Goal: Task Accomplishment & Management: Use online tool/utility

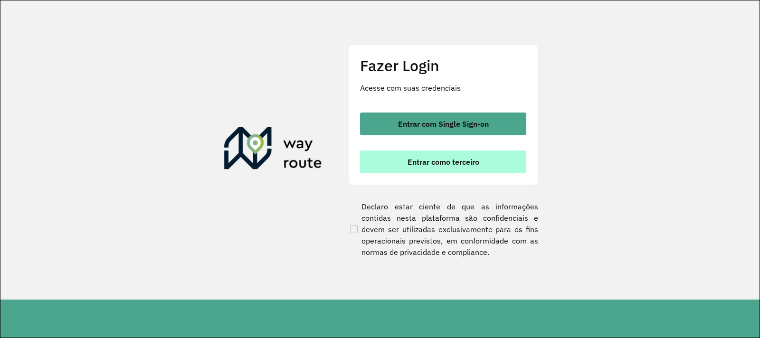
click at [457, 170] on button "Entrar como terceiro" at bounding box center [443, 162] width 166 height 23
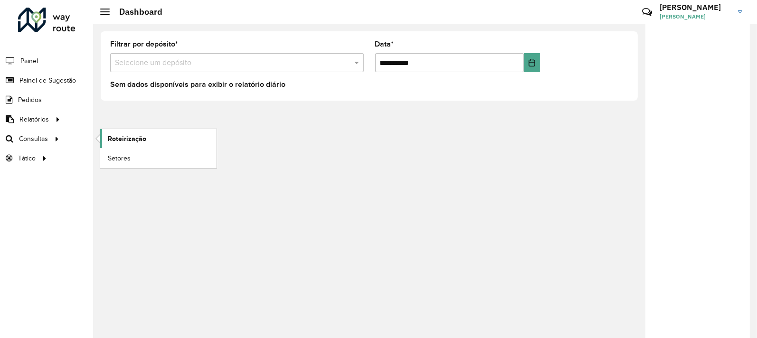
click at [122, 140] on span "Roteirização" at bounding box center [127, 139] width 38 height 10
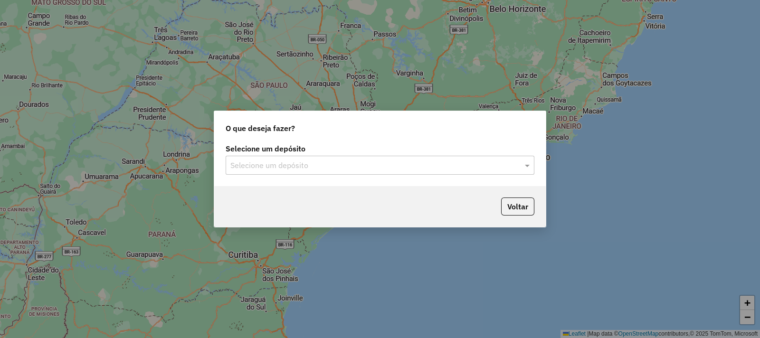
click at [305, 160] on input "text" at bounding box center [370, 165] width 280 height 11
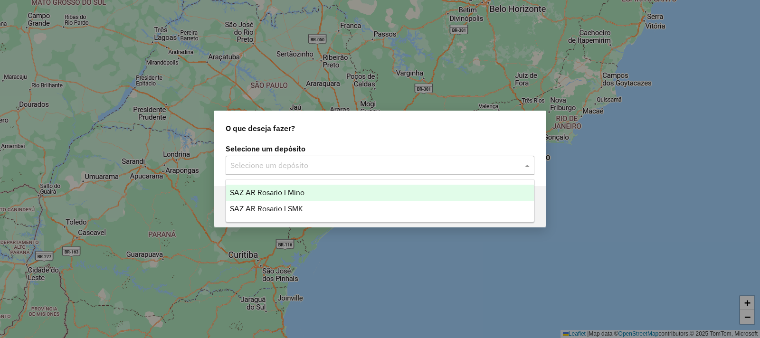
click at [304, 191] on span "SAZ AR Rosario I Mino" at bounding box center [267, 192] width 75 height 8
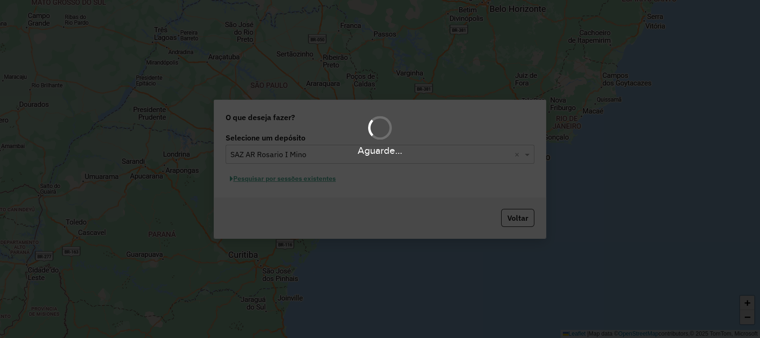
click at [287, 183] on div "Aguarde..." at bounding box center [380, 169] width 760 height 338
click at [287, 181] on div "Aguarde..." at bounding box center [380, 169] width 760 height 338
click at [287, 181] on hb-app "Aguarde... Pop-up bloqueado! Seu navegador bloqueou automáticamente a abertura …" at bounding box center [380, 169] width 760 height 338
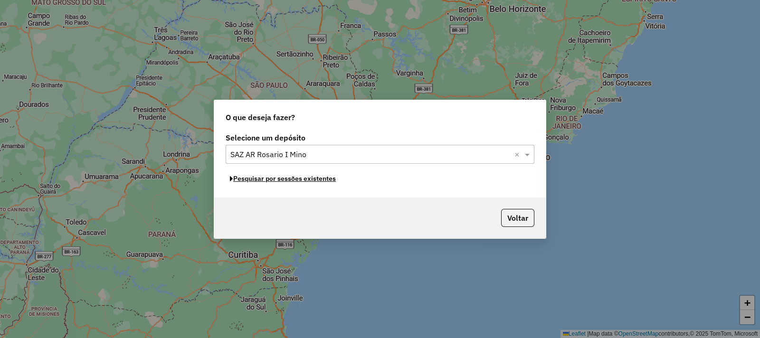
click at [287, 181] on button "Pesquisar por sessões existentes" at bounding box center [283, 178] width 114 height 15
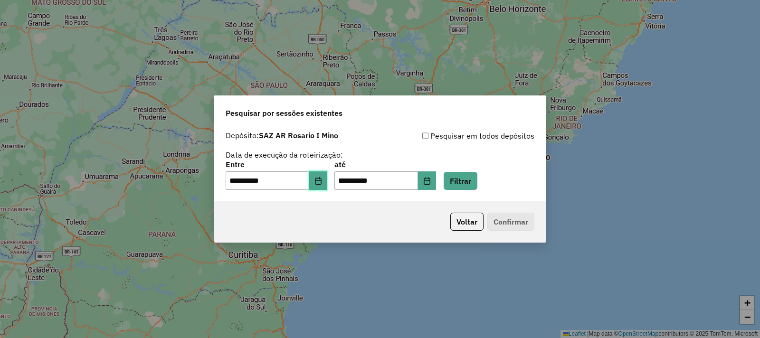
click at [327, 178] on button "Choose Date" at bounding box center [318, 180] width 18 height 19
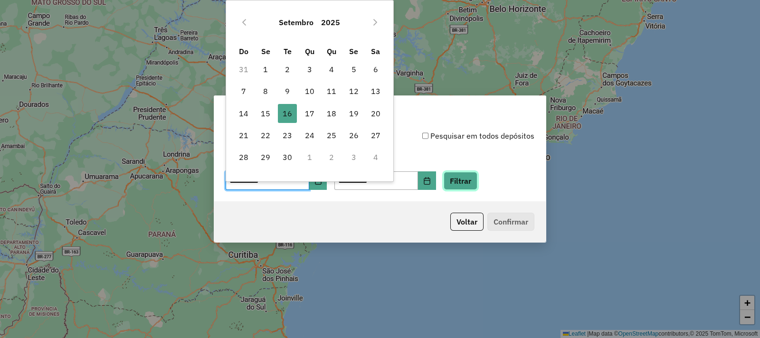
click at [477, 183] on button "Filtrar" at bounding box center [460, 181] width 34 height 18
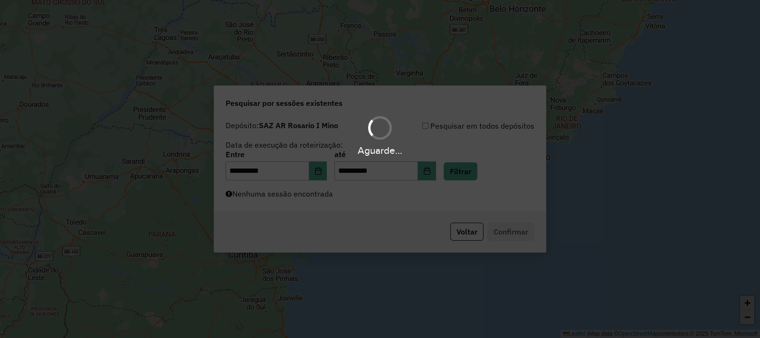
drag, startPoint x: 351, startPoint y: 201, endPoint x: 329, endPoint y: 204, distance: 22.5
click at [349, 202] on div "Aguarde..." at bounding box center [380, 169] width 760 height 338
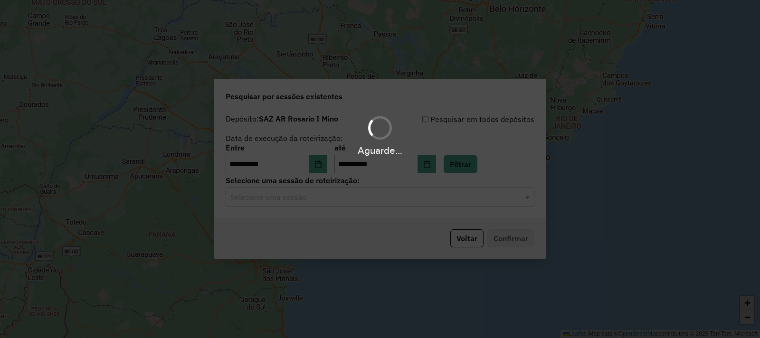
click at [323, 204] on div "Aguarde..." at bounding box center [380, 169] width 760 height 338
click at [315, 193] on input "text" at bounding box center [370, 197] width 280 height 11
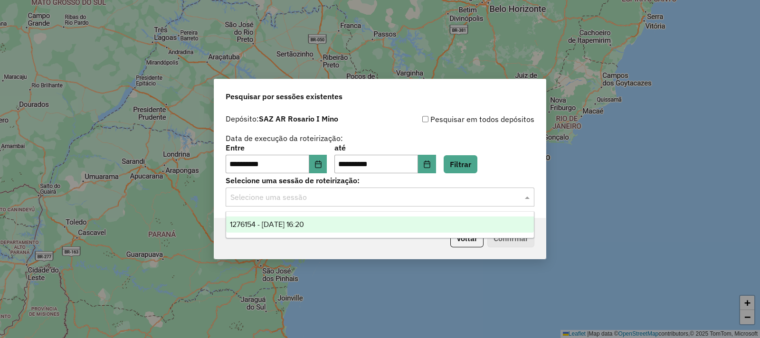
click at [309, 230] on div "1276154 - 16/09/2025 16:20" at bounding box center [380, 225] width 308 height 16
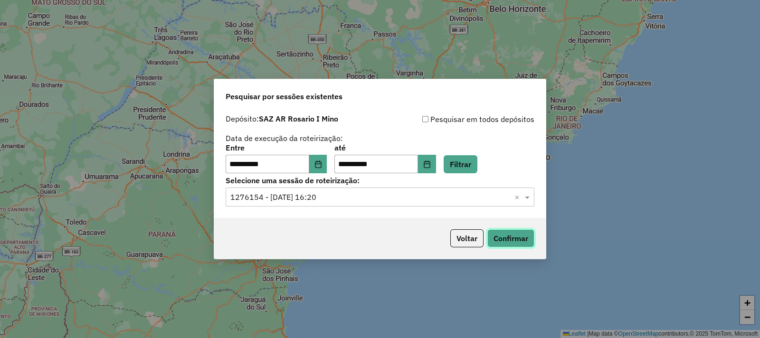
click at [508, 237] on button "Confirmar" at bounding box center [510, 238] width 47 height 18
click at [322, 160] on icon "Choose Date" at bounding box center [318, 164] width 8 height 8
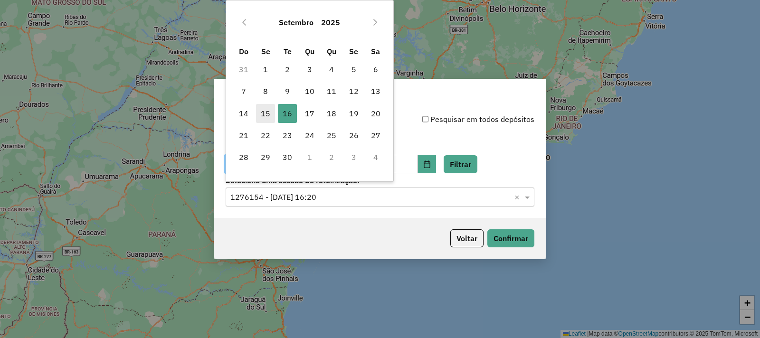
click at [266, 113] on span "15" at bounding box center [265, 113] width 19 height 19
type input "**********"
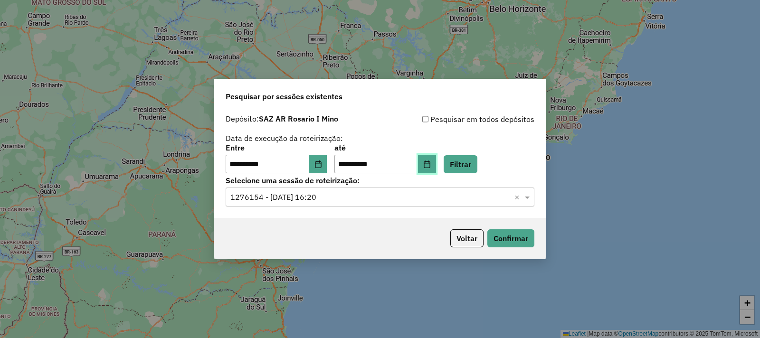
click at [436, 164] on button "Choose Date" at bounding box center [427, 164] width 18 height 19
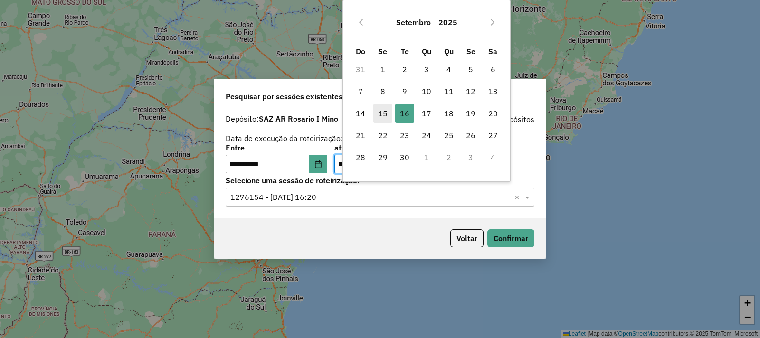
click at [380, 109] on span "15" at bounding box center [382, 113] width 19 height 19
type input "**********"
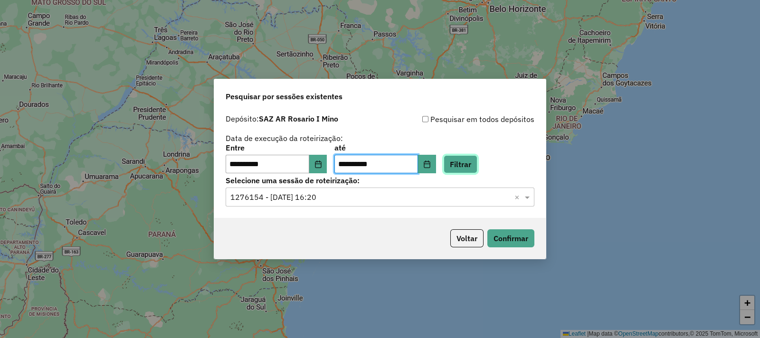
click at [473, 162] on button "Filtrar" at bounding box center [460, 164] width 34 height 18
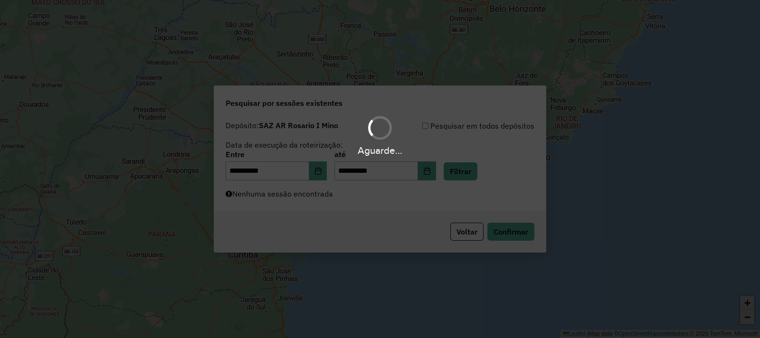
click at [313, 200] on div "Aguarde..." at bounding box center [380, 169] width 760 height 338
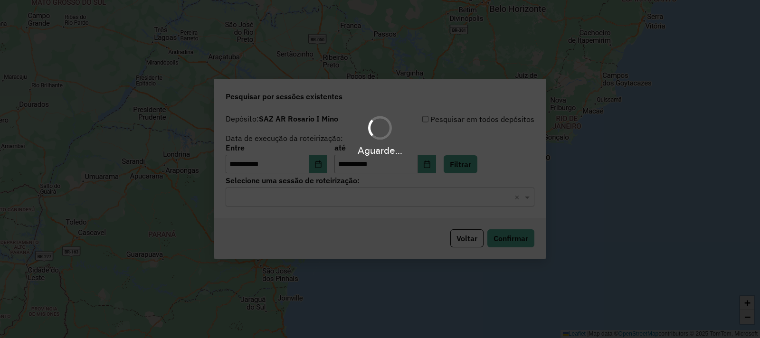
click at [313, 200] on div "Aguarde..." at bounding box center [380, 169] width 760 height 338
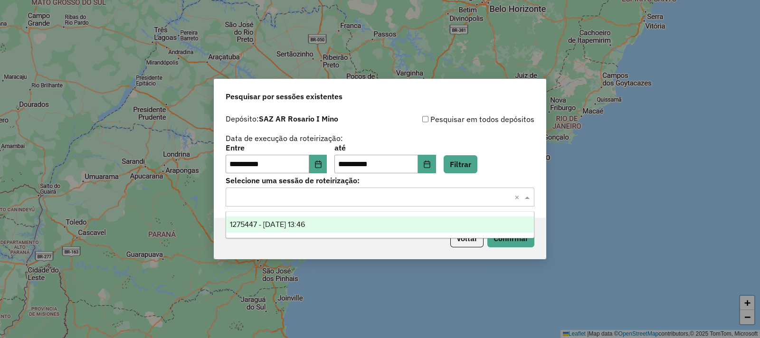
click at [313, 197] on input "text" at bounding box center [370, 197] width 280 height 11
click at [313, 217] on div "1275447 - 15/09/2025 13:46" at bounding box center [380, 225] width 308 height 16
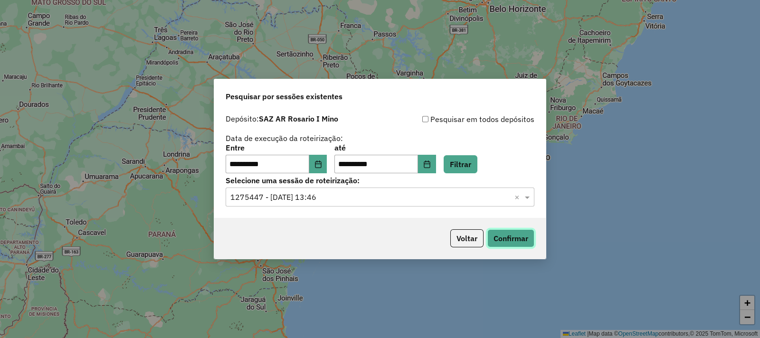
click at [510, 236] on button "Confirmar" at bounding box center [510, 238] width 47 height 18
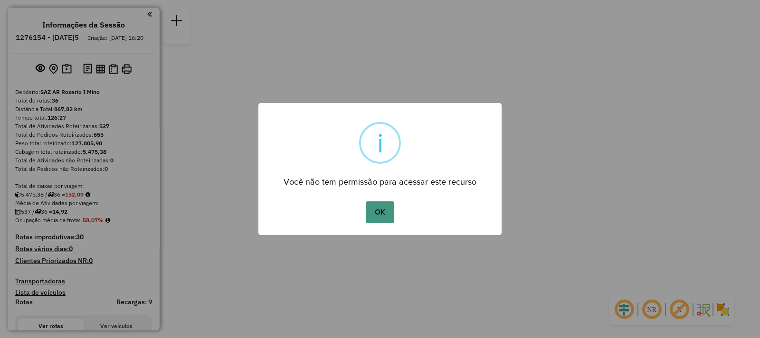
click at [371, 216] on button "OK" at bounding box center [380, 212] width 28 height 22
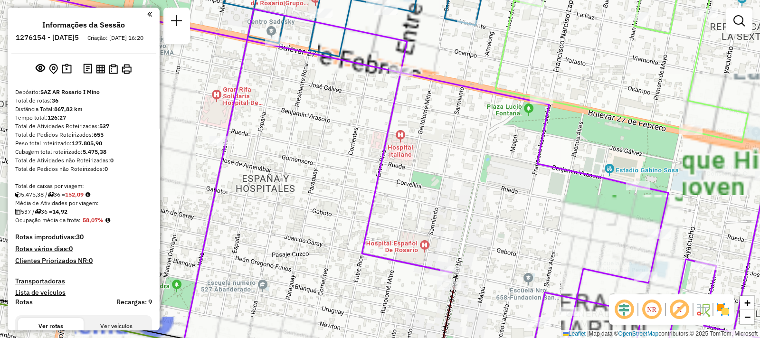
click at [402, 112] on div "Janela de atendimento Grade de atendimento Capacidade Transportadoras Veículos …" at bounding box center [380, 169] width 760 height 338
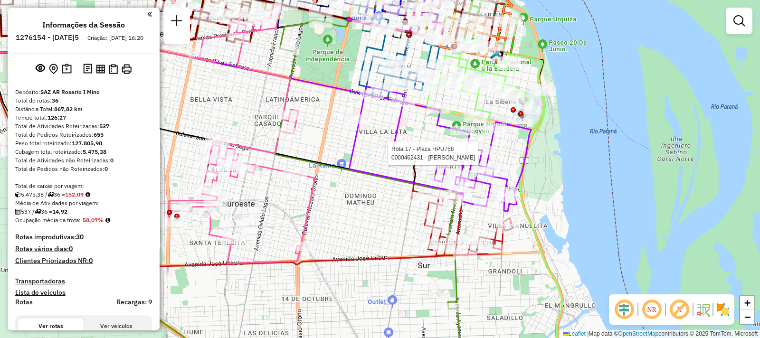
select select "**********"
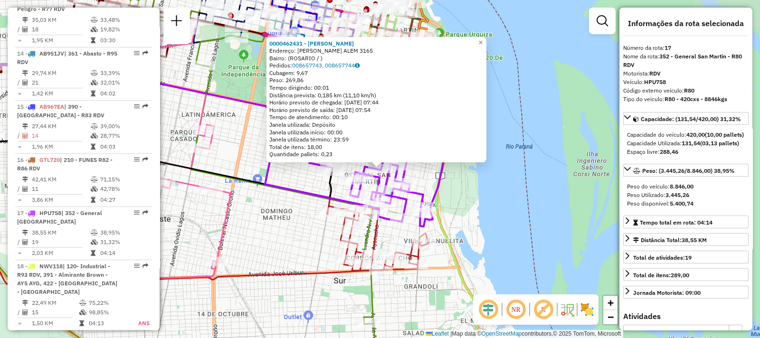
scroll to position [1255, 0]
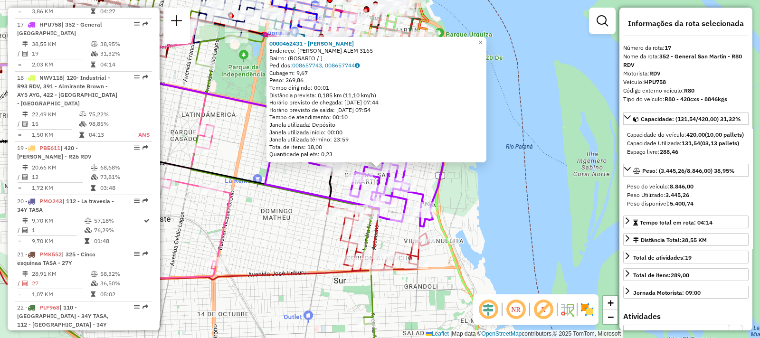
click at [268, 217] on div "0000462431 - REN PENG Endereço: LEANDRO N. ALEM 3165 Bairro: (ROSARIO / ) Pedid…" at bounding box center [380, 169] width 760 height 338
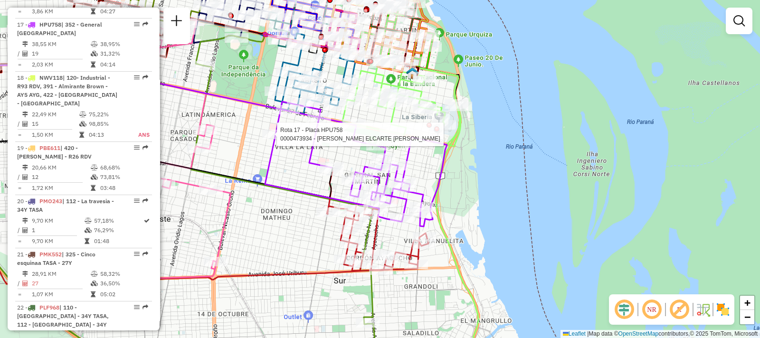
select select "**********"
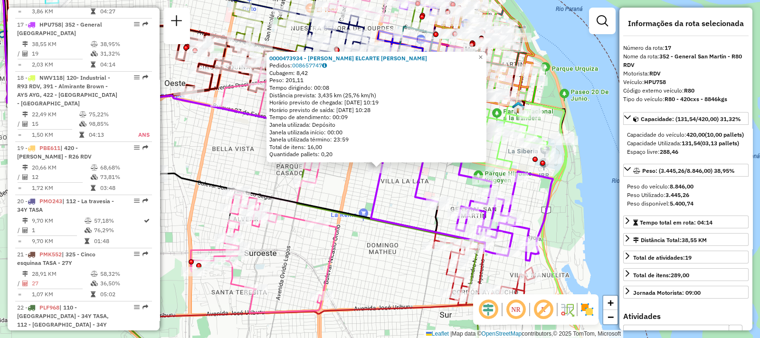
click at [275, 139] on div "Janela utilizada término: 23:59" at bounding box center [376, 140] width 214 height 8
click at [364, 194] on div "0000473934 - ALVAREZ ELCARTE JUAN IGNACIO Pedidos: 008657747 Cubagem: 8,42 Peso…" at bounding box center [380, 169] width 760 height 338
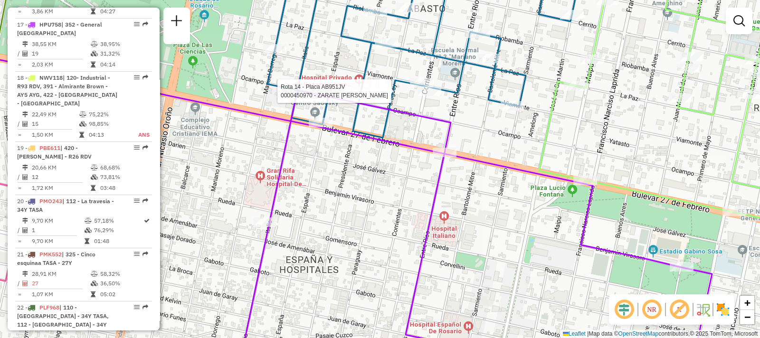
select select "**********"
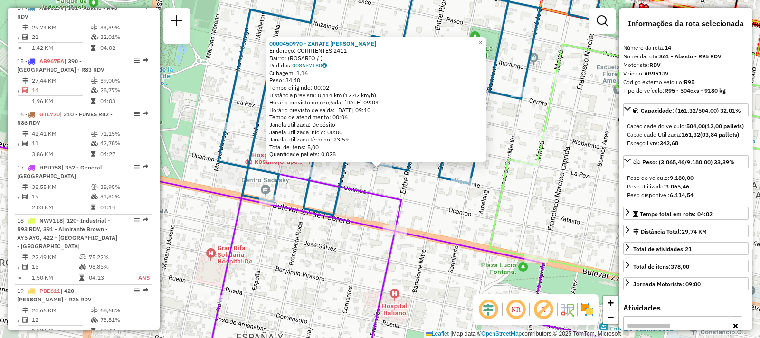
scroll to position [1096, 0]
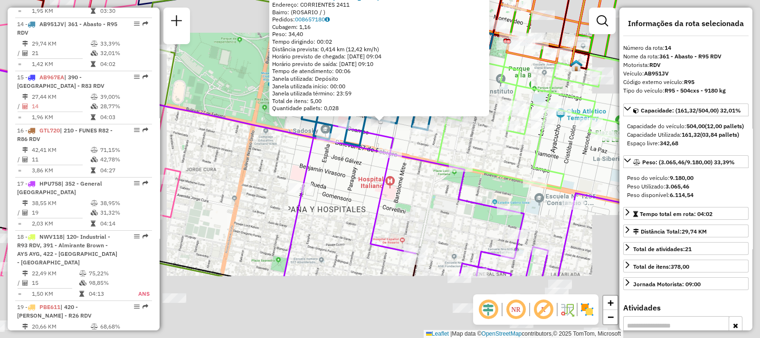
drag, startPoint x: 339, startPoint y: 282, endPoint x: 365, endPoint y: 153, distance: 131.1
click at [365, 153] on div "0000450970 - ZARATE LAUREANO MARIVEL HAYDEE Endereço: CORRIENTES 2411 Bairro: (…" at bounding box center [380, 169] width 760 height 338
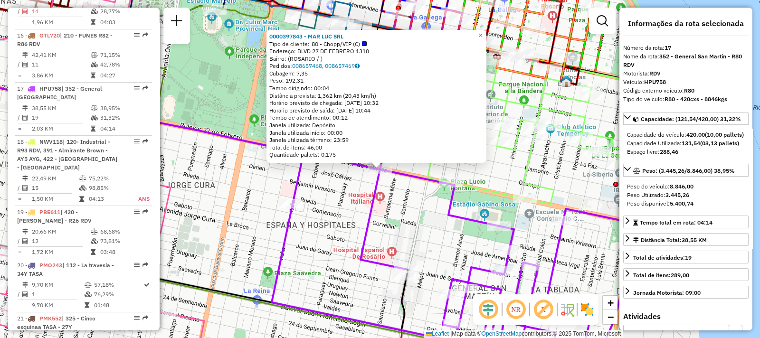
scroll to position [1255, 0]
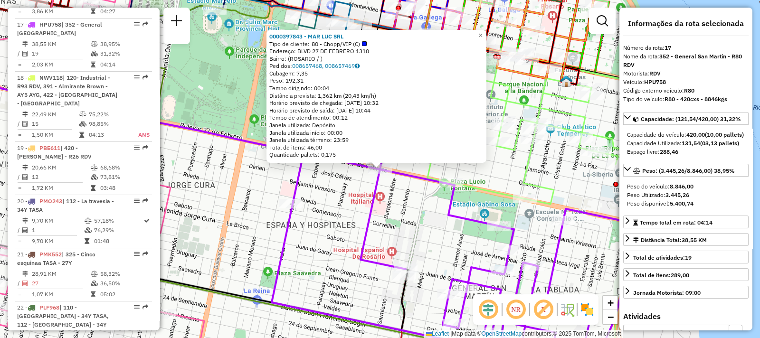
click at [323, 248] on div "0000397843 - MAR LUC SRL Tipo de cliente: 80 - Chopp/VIP (C) Endereço: BLVD 27 …" at bounding box center [380, 169] width 760 height 338
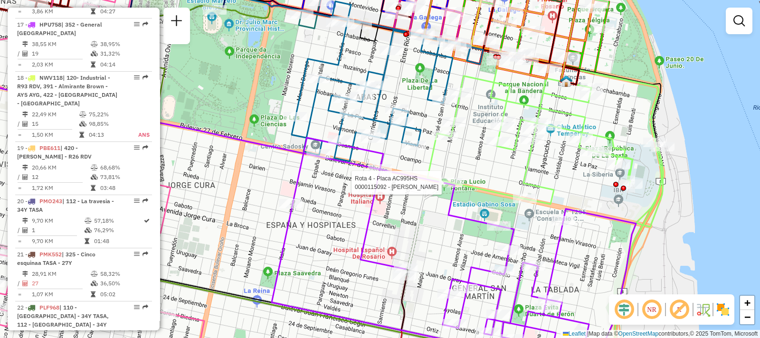
select select "**********"
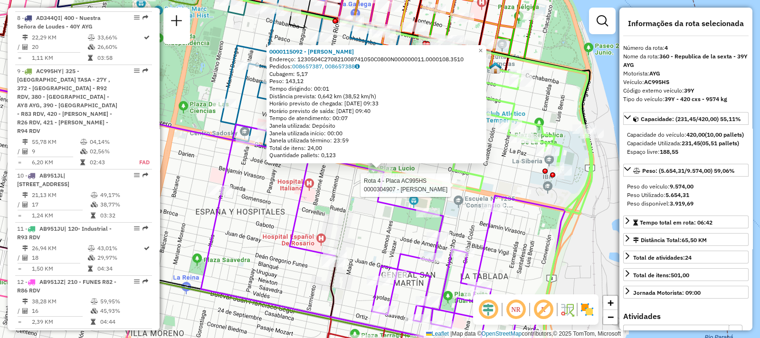
scroll to position [496, 0]
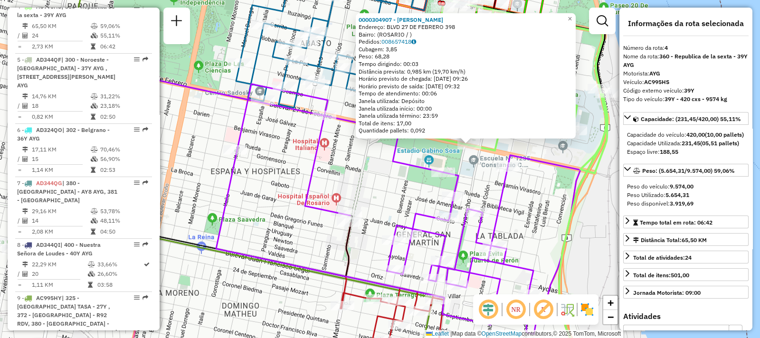
drag, startPoint x: 308, startPoint y: 224, endPoint x: 398, endPoint y: 199, distance: 93.7
click at [398, 199] on div "0000304907 - AUDANO MARTIN Endereço: BLVD 27 DE FEBRERO 398 Bairro: (ROSARIO / …" at bounding box center [380, 169] width 760 height 338
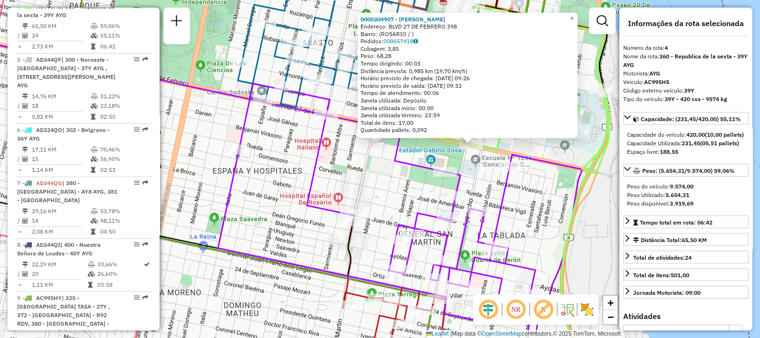
click at [288, 176] on div "0000304907 - AUDANO MARTIN Endereço: BLVD 27 DE FEBRERO 398 Bairro: (ROSARIO / …" at bounding box center [380, 169] width 760 height 338
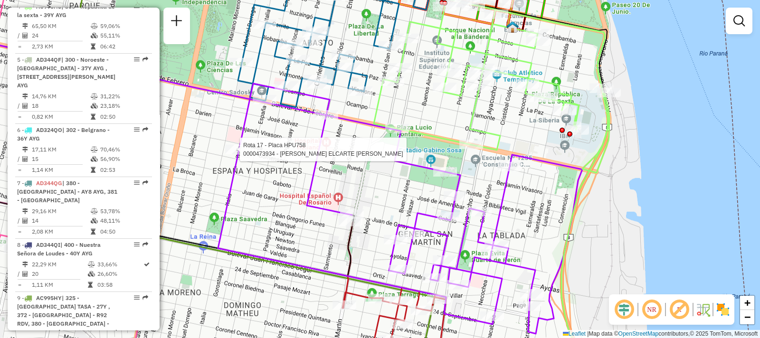
select select "**********"
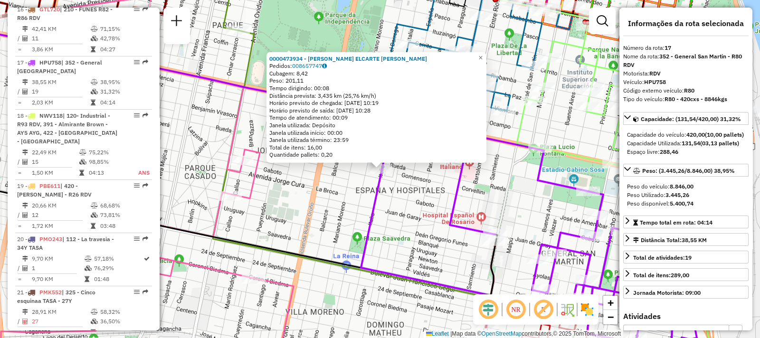
scroll to position [1255, 0]
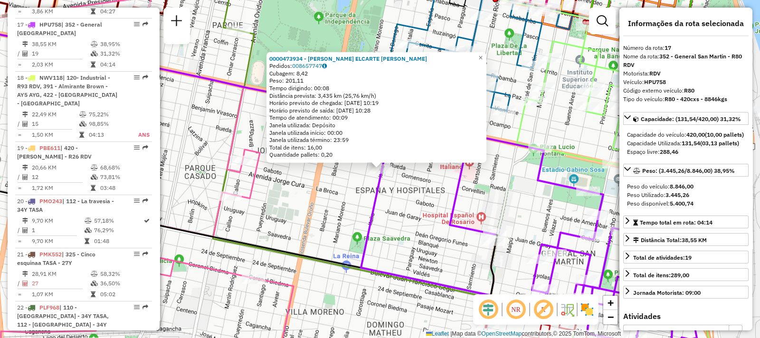
click at [423, 245] on div "0000473934 - ALVAREZ ELCARTE JUAN IGNACIO Pedidos: 008657747 Cubagem: 8,42 Peso…" at bounding box center [380, 169] width 760 height 338
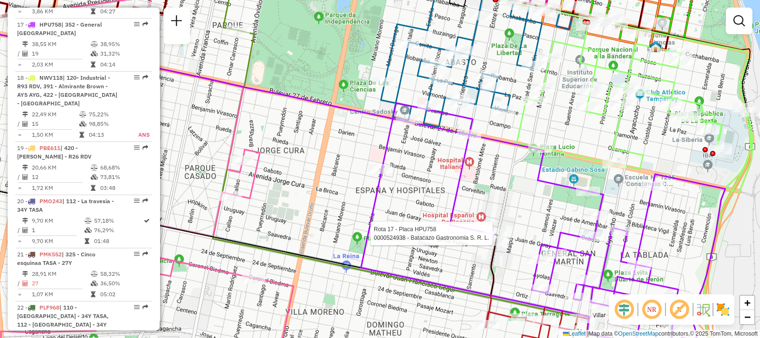
select select "**********"
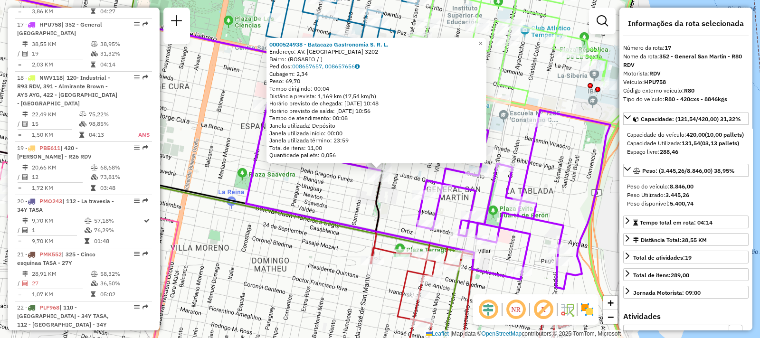
click at [317, 201] on div "0000524938 - Batacazo Gastronomia S. R. L. Endereço: AV. SAN MARTIN 3202 Bairro…" at bounding box center [380, 169] width 760 height 338
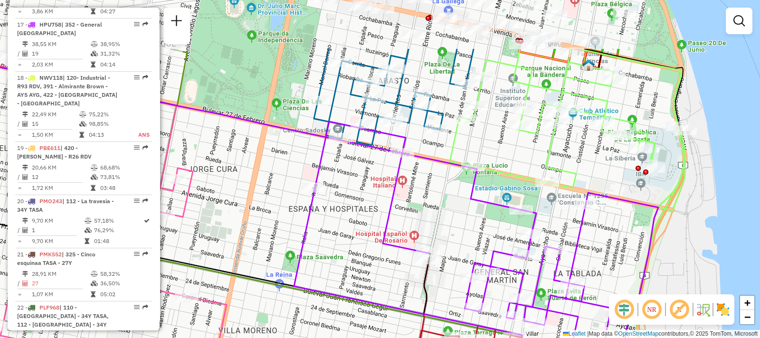
drag, startPoint x: 320, startPoint y: 144, endPoint x: 368, endPoint y: 227, distance: 95.5
click at [368, 227] on div "Janela de atendimento Grade de atendimento Capacidade Transportadoras Veículos …" at bounding box center [380, 169] width 760 height 338
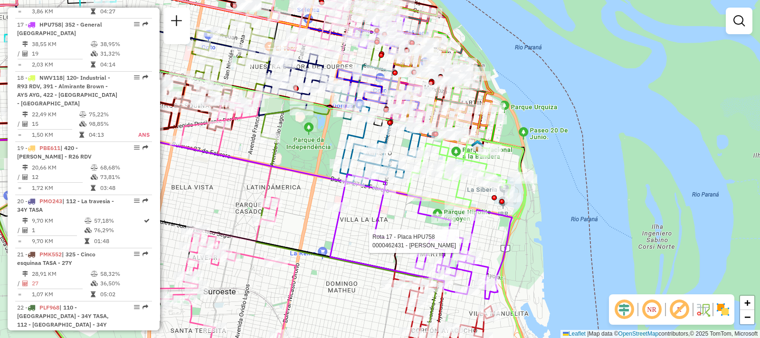
select select "**********"
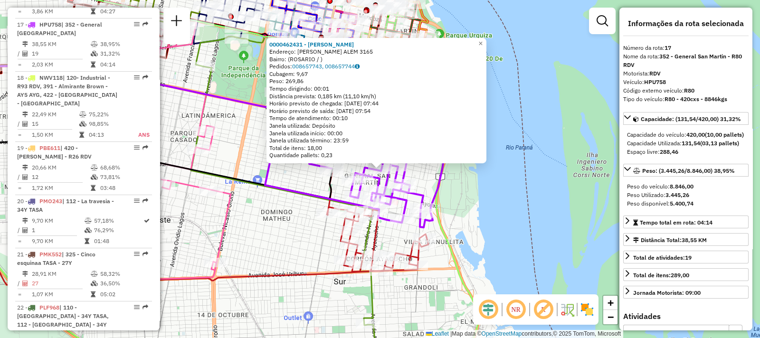
click at [296, 210] on div "Rota 13 - Placa AB960LZ 0000112725 - OTTADO MARCE Rota 13 - Placa AB960LZ 00003…" at bounding box center [380, 169] width 760 height 338
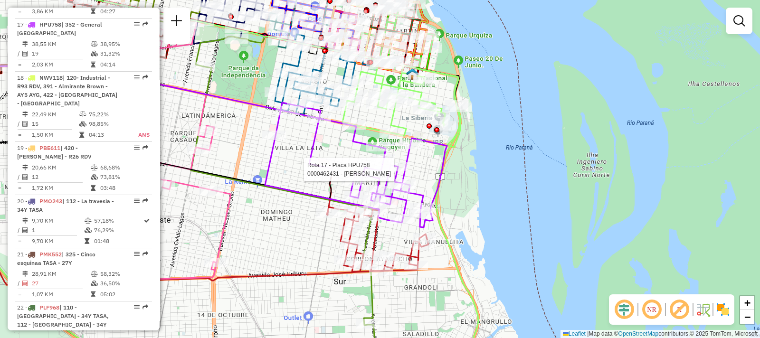
select select "**********"
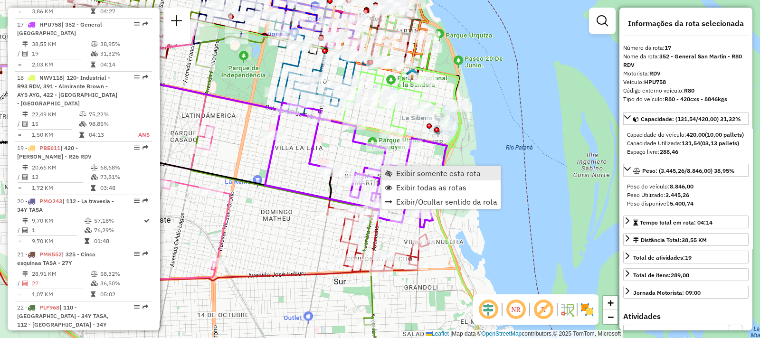
click at [390, 177] on link "Exibir somente esta rota" at bounding box center [440, 173] width 119 height 14
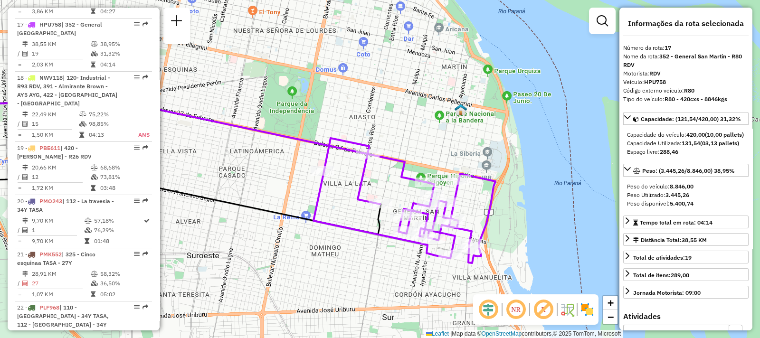
drag, startPoint x: 458, startPoint y: 245, endPoint x: 293, endPoint y: 184, distance: 175.9
click at [293, 184] on div "Janela de atendimento Grade de atendimento Capacidade Transportadoras Veículos …" at bounding box center [380, 169] width 760 height 338
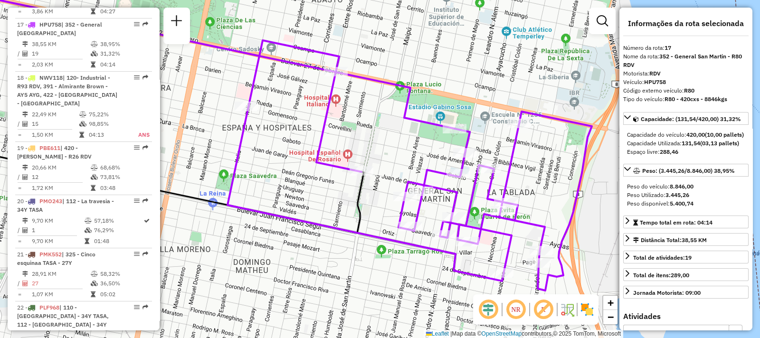
drag, startPoint x: 339, startPoint y: 213, endPoint x: 320, endPoint y: 197, distance: 24.6
click at [320, 197] on div "Janela de atendimento Grade de atendimento Capacidade Transportadoras Veículos …" at bounding box center [380, 169] width 760 height 338
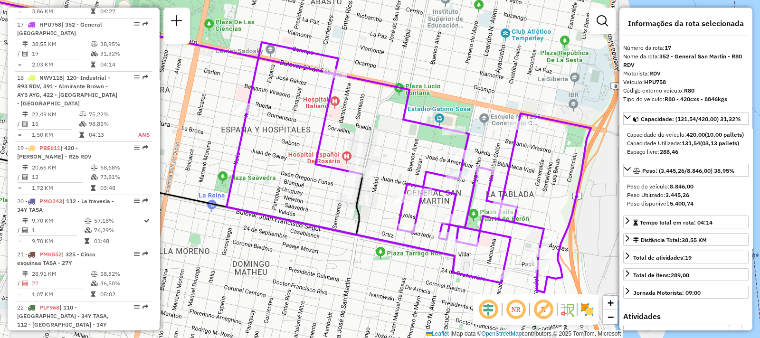
drag, startPoint x: 392, startPoint y: 113, endPoint x: 398, endPoint y: 100, distance: 14.7
click at [398, 100] on div "Janela de atendimento Grade de atendimento Capacidade Transportadoras Veículos …" at bounding box center [380, 169] width 760 height 338
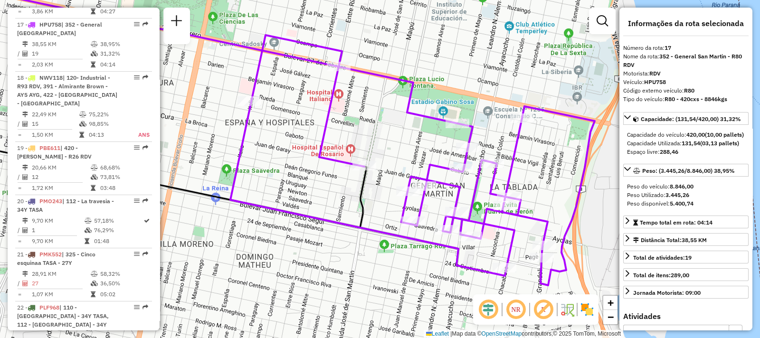
click at [228, 112] on div "Janela de atendimento Grade de atendimento Capacidade Transportadoras Veículos …" at bounding box center [380, 169] width 760 height 338
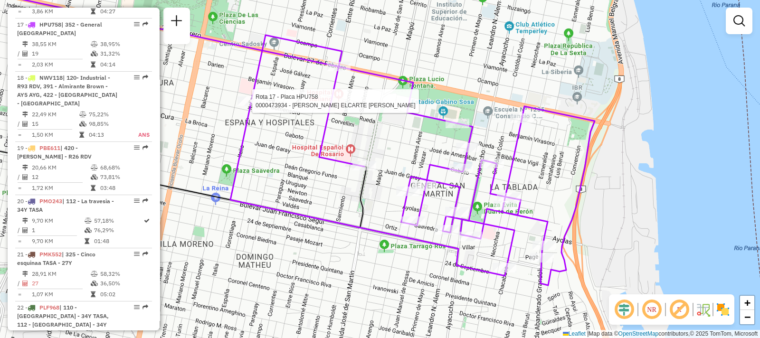
select select "**********"
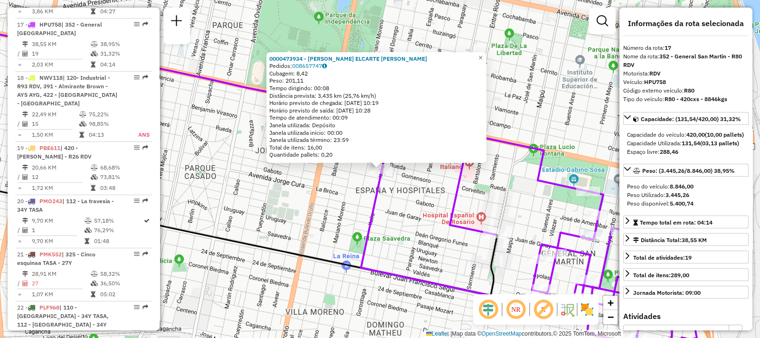
drag, startPoint x: 385, startPoint y: 222, endPoint x: 390, endPoint y: 218, distance: 6.6
click at [385, 221] on div "Rota 17 - Placa HPU758 0000473934 - ALVAREZ ELCARTE JUAN IGNACIO 0000473934 - A…" at bounding box center [380, 169] width 760 height 338
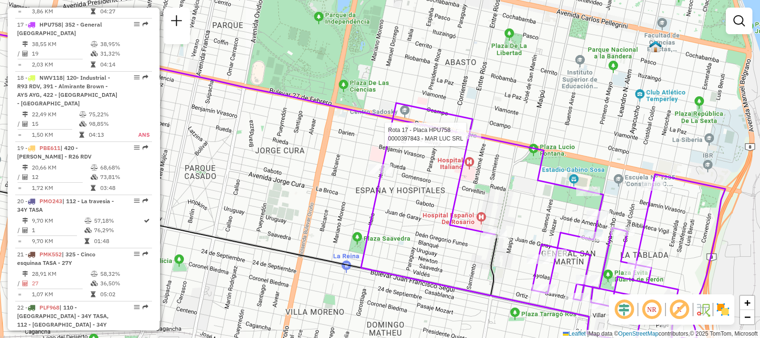
select select "**********"
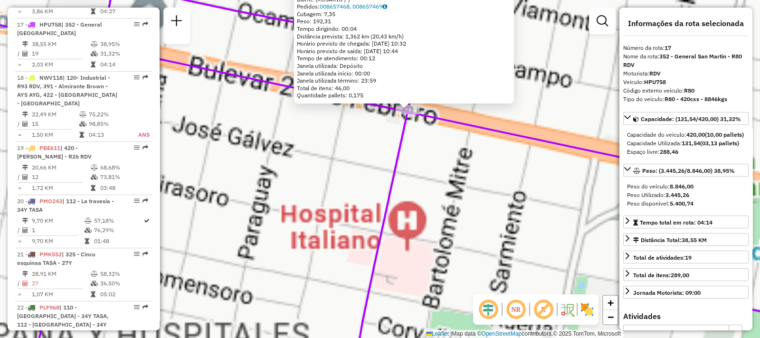
click at [367, 158] on div "0000397843 - MAR LUC SRL Tipo de cliente: 80 - Chopp/VIP (C) Endereço: BLVD 27 …" at bounding box center [380, 169] width 760 height 338
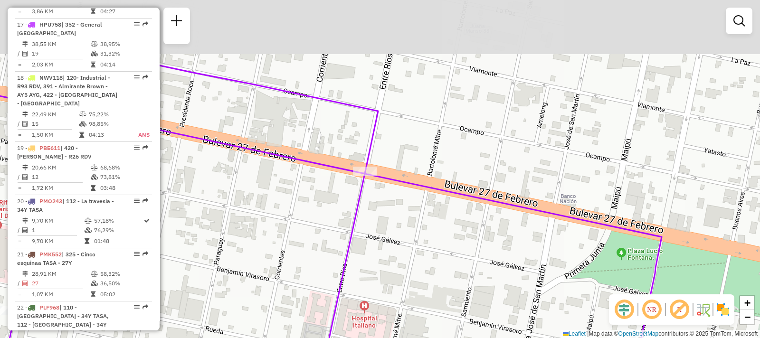
drag, startPoint x: 370, startPoint y: 148, endPoint x: 328, endPoint y: 209, distance: 75.1
click at [328, 209] on div "Janela de atendimento Grade de atendimento Capacidade Transportadoras Veículos …" at bounding box center [380, 169] width 760 height 338
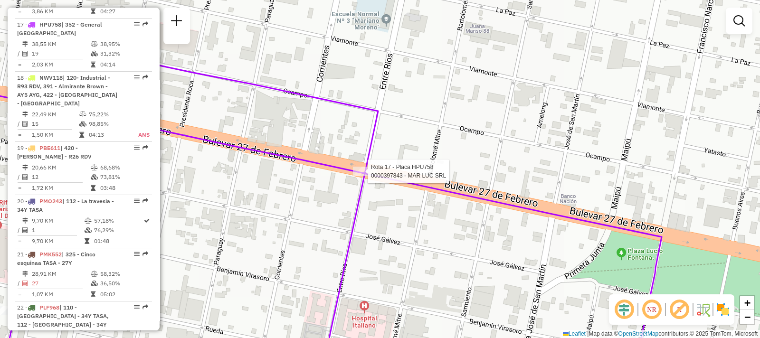
select select "**********"
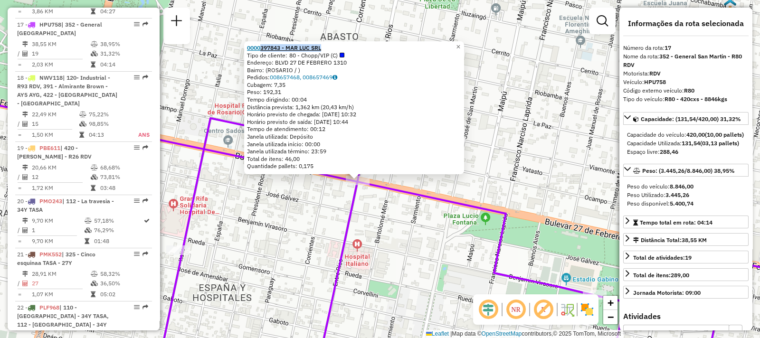
drag, startPoint x: 330, startPoint y: 47, endPoint x: 264, endPoint y: 43, distance: 65.6
click at [264, 44] on div "0000397843 - MAR LUC SRL" at bounding box center [354, 48] width 214 height 8
copy strong "397843 - MAR LUC SRL"
click at [424, 248] on div "0000397843 - MAR LUC SRL Tipo de cliente: 80 - Chopp/VIP (C) Endereço: BLVD 27 …" at bounding box center [380, 169] width 760 height 338
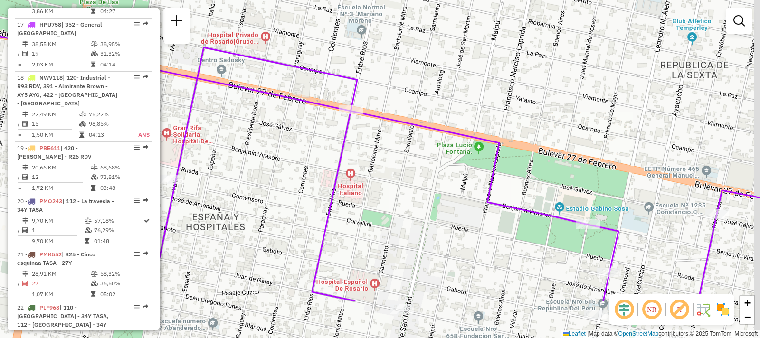
drag, startPoint x: 420, startPoint y: 226, endPoint x: 320, endPoint y: 172, distance: 113.7
click at [415, 150] on div "Janela de atendimento Grade de atendimento Capacidade Transportadoras Veículos …" at bounding box center [380, 169] width 760 height 338
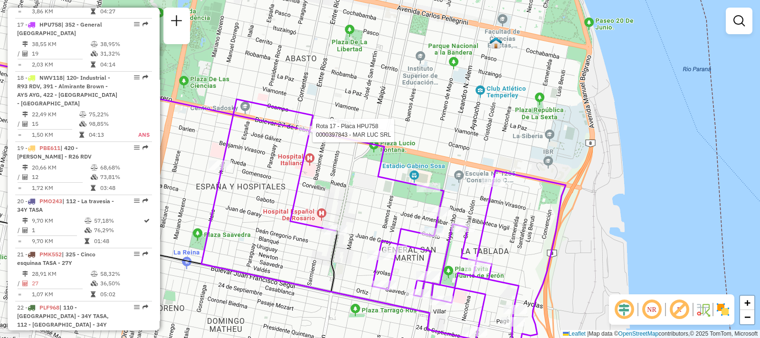
select select "**********"
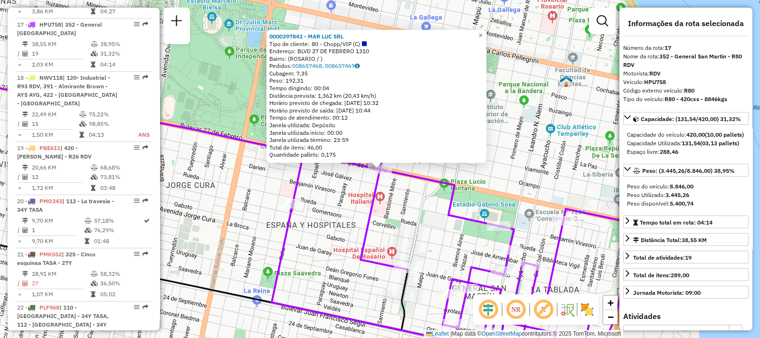
drag, startPoint x: 268, startPoint y: 33, endPoint x: 377, endPoint y: 52, distance: 111.3
click at [377, 52] on div "0000397843 - MAR LUC SRL Tipo de cliente: 80 - Chopp/VIP (C) Endereço: BLVD 27 …" at bounding box center [376, 96] width 220 height 133
copy div "0000397843 - MAR LUC SRL Tipo de cliente: 80 - Chopp/VIP (C) Endereço: BLVD 27 …"
click at [252, 199] on div "0000397843 - MAR LUC SRL Tipo de cliente: 80 - Chopp/VIP (C) Endereço: BLVD 27 …" at bounding box center [380, 169] width 760 height 338
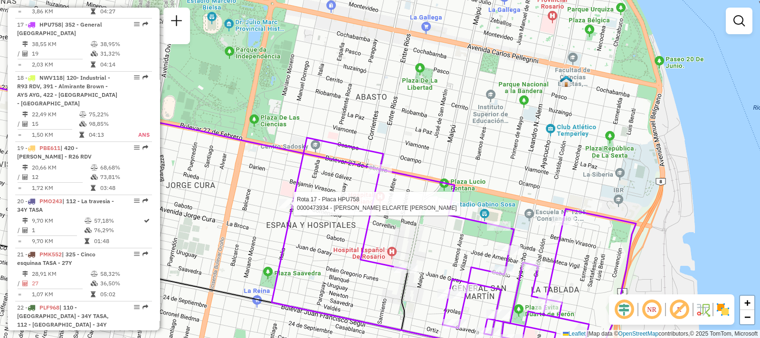
select select "**********"
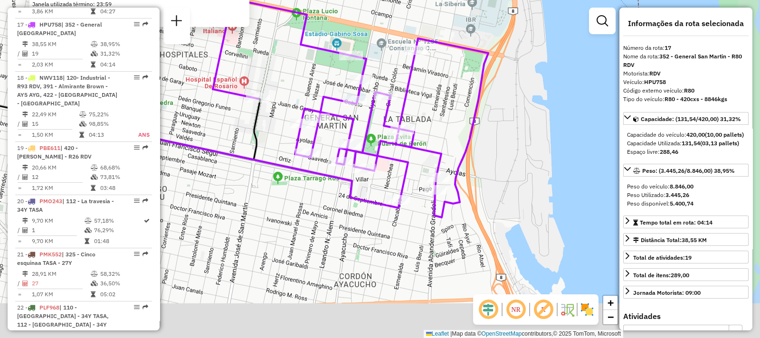
drag, startPoint x: 496, startPoint y: 241, endPoint x: 271, endPoint y: 113, distance: 258.4
click at [271, 113] on div "0000473934 - ALVAREZ ELCARTE JUAN IGNACIO Pedidos: 008657747 Cubagem: 8,42 Peso…" at bounding box center [380, 169] width 760 height 338
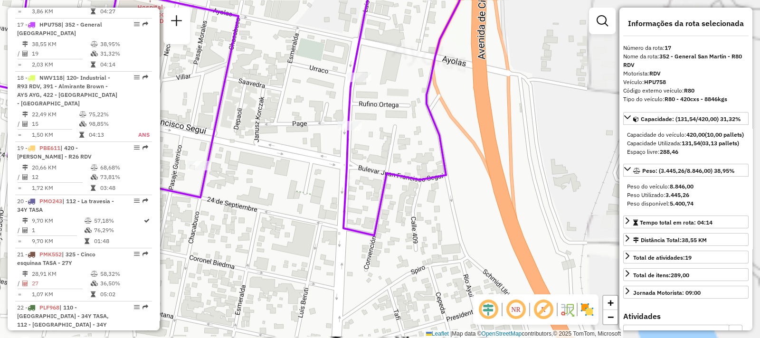
drag, startPoint x: 472, startPoint y: 210, endPoint x: 330, endPoint y: 123, distance: 166.3
click at [330, 123] on div "Rota 17 - Placa HPU758 0000524938 - Batacazo Gastronomia S. R. L. 0000473934 - …" at bounding box center [380, 169] width 760 height 338
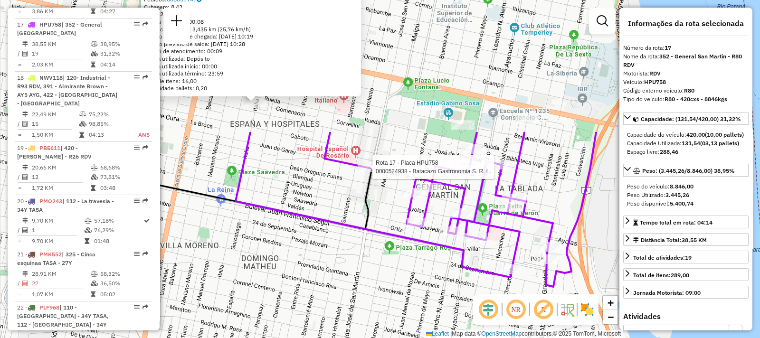
drag, startPoint x: 306, startPoint y: 112, endPoint x: 471, endPoint y: 277, distance: 234.0
click at [471, 277] on div "Rota 17 - Placa HPU758 0000524938 - Batacazo Gastronomia S. R. L. 0000473934 - …" at bounding box center [380, 169] width 760 height 338
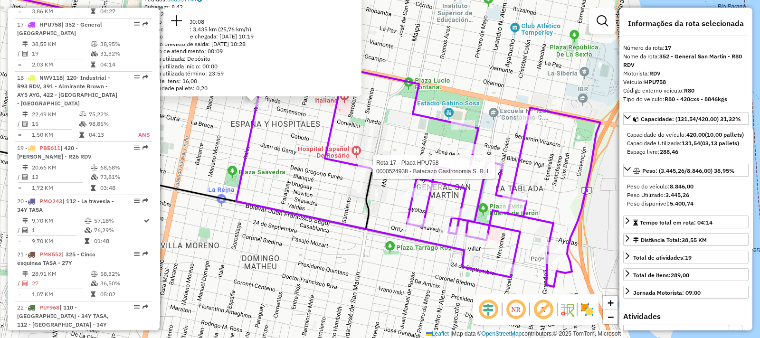
click at [309, 217] on icon at bounding box center [418, 162] width 364 height 250
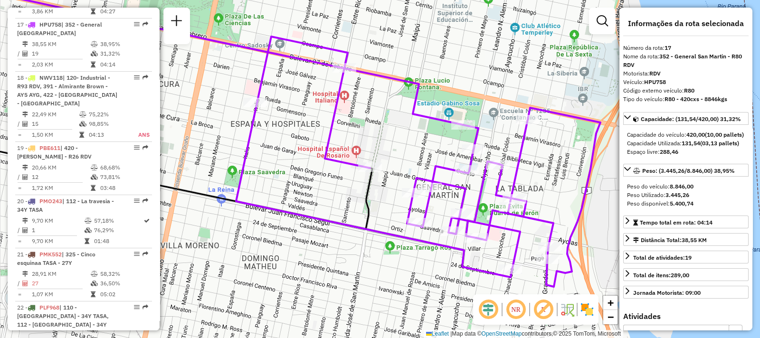
click at [280, 151] on div "Janela de atendimento Grade de atendimento Capacidade Transportadoras Veículos …" at bounding box center [380, 169] width 760 height 338
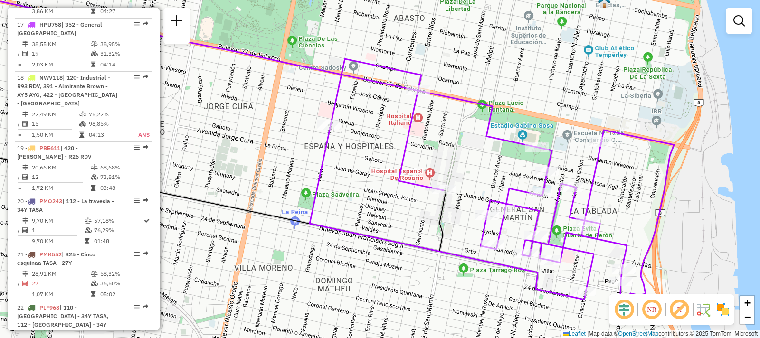
drag, startPoint x: 280, startPoint y: 147, endPoint x: 354, endPoint y: 168, distance: 77.1
click at [356, 170] on div "Janela de atendimento Grade de atendimento Capacidade Transportadoras Veículos …" at bounding box center [380, 169] width 760 height 338
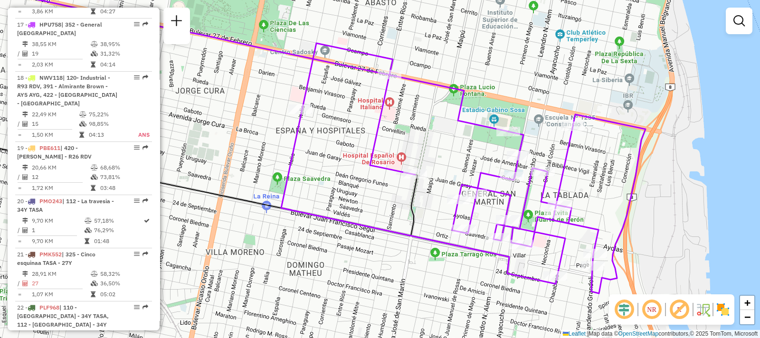
drag, startPoint x: 394, startPoint y: 132, endPoint x: 363, endPoint y: 115, distance: 34.8
click at [363, 115] on div "Janela de atendimento Grade de atendimento Capacidade Transportadoras Veículos …" at bounding box center [380, 169] width 760 height 338
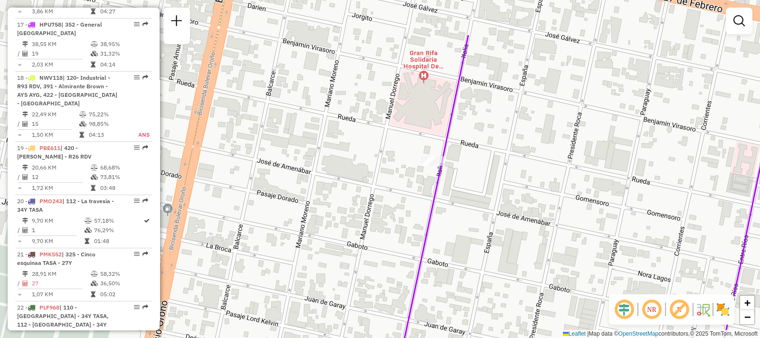
drag, startPoint x: 357, startPoint y: 189, endPoint x: 415, endPoint y: 223, distance: 67.4
click at [415, 223] on div "Janela de atendimento Grade de atendimento Capacidade Transportadoras Veículos …" at bounding box center [380, 169] width 760 height 338
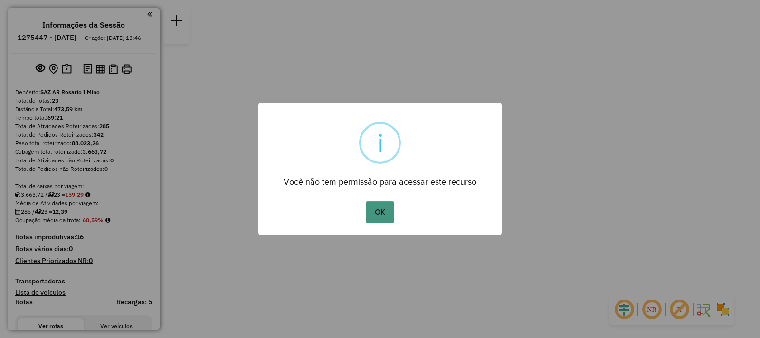
click at [374, 214] on button "OK" at bounding box center [380, 212] width 28 height 22
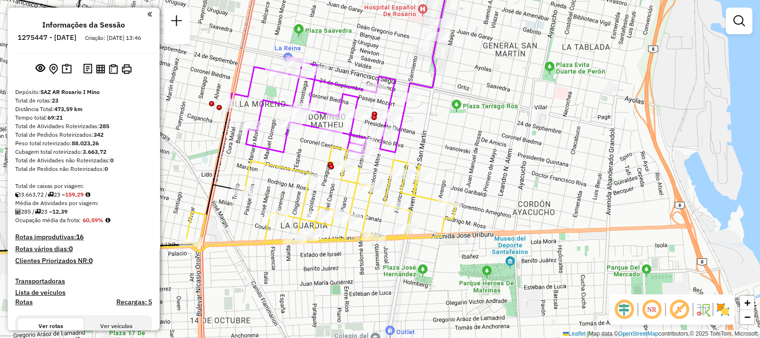
drag, startPoint x: 359, startPoint y: 162, endPoint x: 299, endPoint y: 174, distance: 61.5
click at [369, 205] on icon at bounding box center [321, 199] width 270 height 105
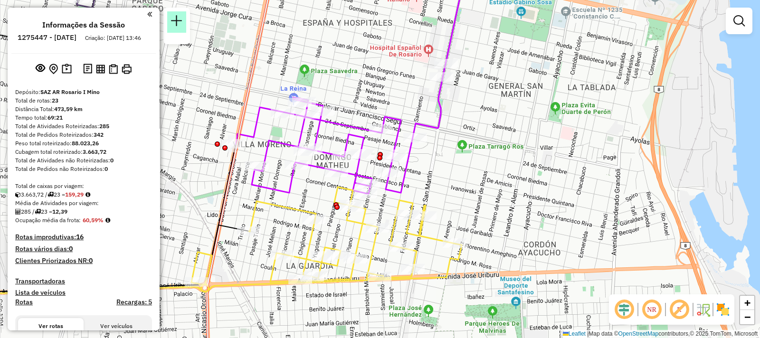
click at [181, 21] on em at bounding box center [176, 20] width 11 height 11
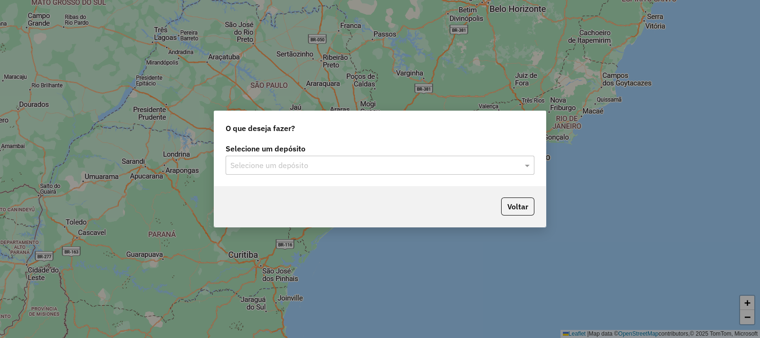
click at [316, 162] on input "text" at bounding box center [370, 165] width 280 height 11
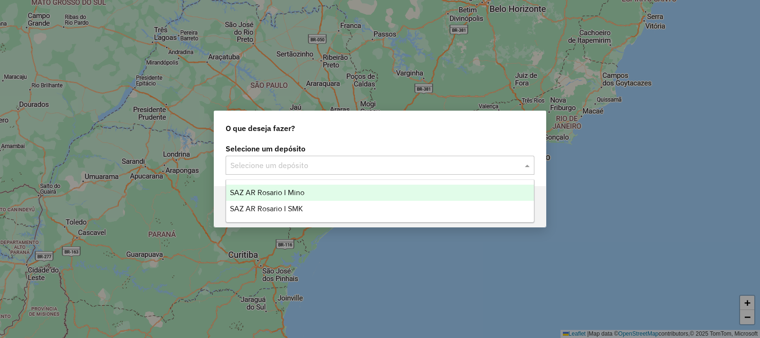
click at [310, 184] on ng-dropdown-panel "SAZ AR Rosario I Mino SAZ AR Rosario I SMK" at bounding box center [380, 200] width 309 height 43
click at [311, 188] on div "SAZ AR Rosario I Mino" at bounding box center [380, 193] width 308 height 16
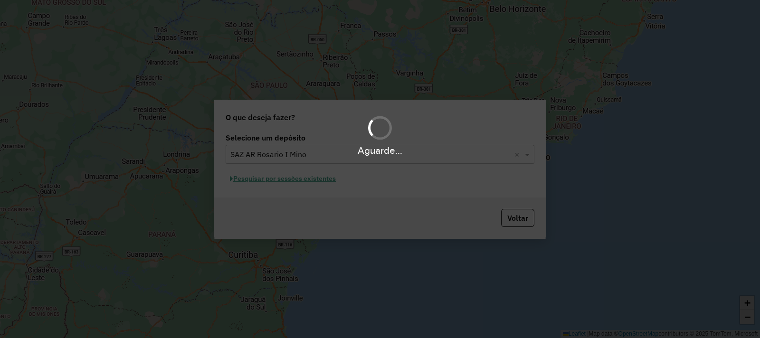
drag, startPoint x: 296, startPoint y: 191, endPoint x: 287, endPoint y: 184, distance: 11.1
click at [294, 188] on div "Aguarde..." at bounding box center [380, 169] width 760 height 338
click at [282, 177] on div "Aguarde..." at bounding box center [380, 169] width 760 height 338
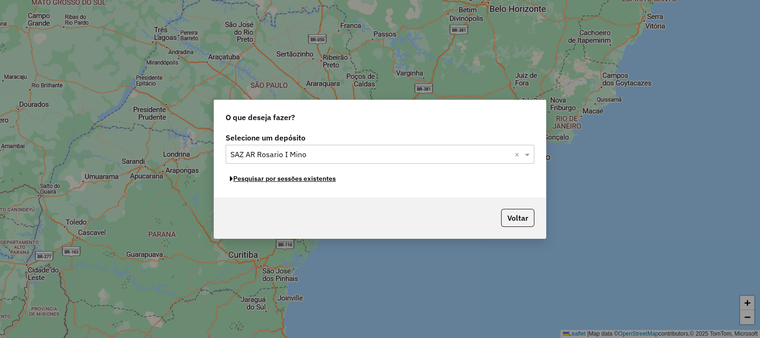
click at [281, 179] on button "Pesquisar por sessões existentes" at bounding box center [283, 178] width 114 height 15
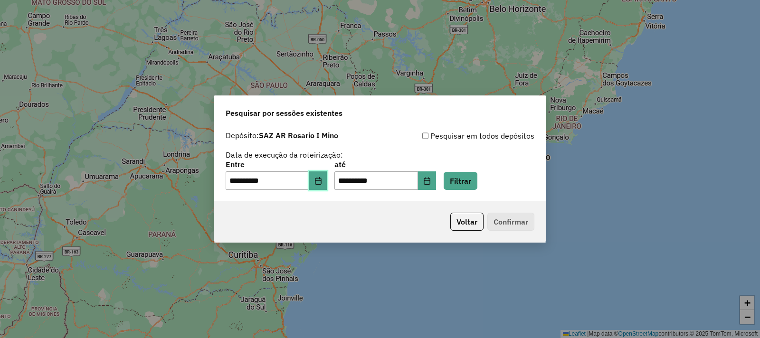
click at [321, 182] on icon "Choose Date" at bounding box center [318, 181] width 6 height 8
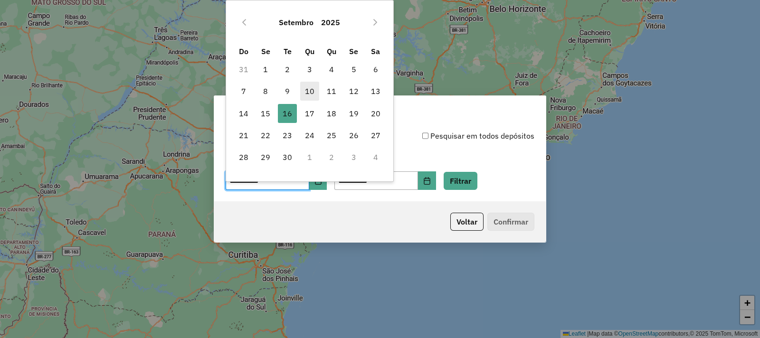
click at [314, 94] on span "10" at bounding box center [309, 91] width 19 height 19
type input "**********"
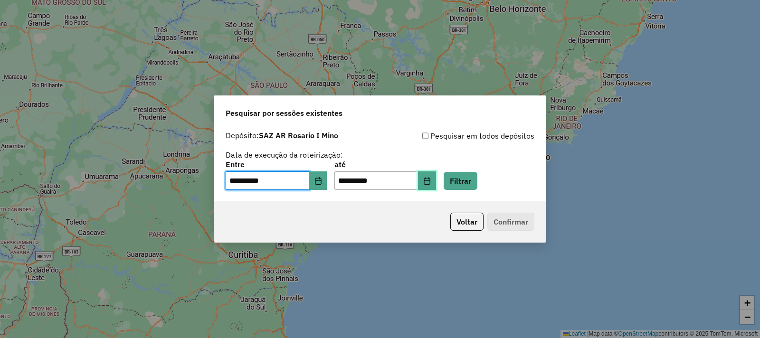
click at [436, 188] on button "Choose Date" at bounding box center [427, 180] width 18 height 19
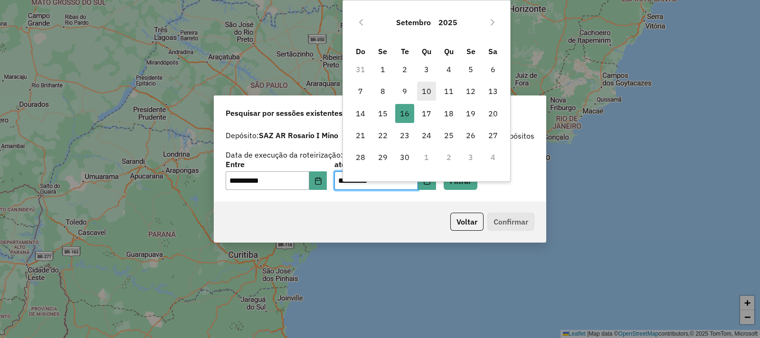
click at [429, 94] on span "10" at bounding box center [426, 91] width 19 height 19
type input "**********"
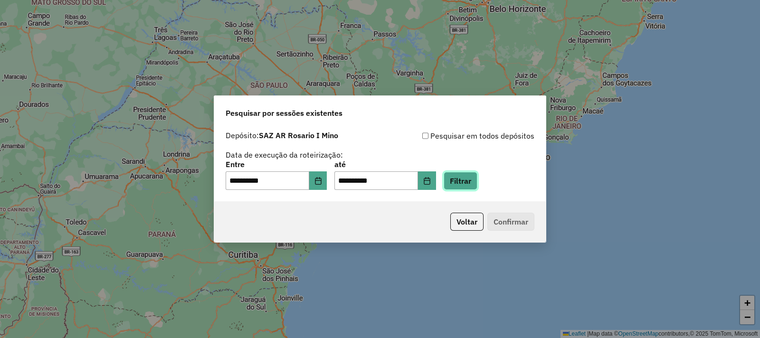
click at [477, 177] on button "Filtrar" at bounding box center [460, 181] width 34 height 18
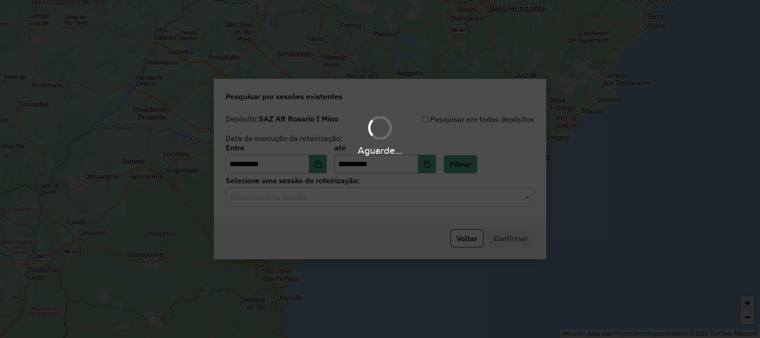
drag, startPoint x: 308, startPoint y: 208, endPoint x: 303, endPoint y: 202, distance: 7.9
click at [306, 208] on div "Aguarde..." at bounding box center [380, 169] width 760 height 338
click at [303, 202] on input "text" at bounding box center [370, 197] width 280 height 11
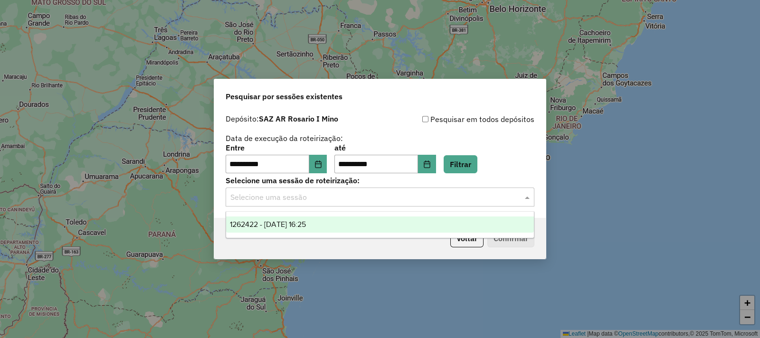
drag, startPoint x: 306, startPoint y: 221, endPoint x: 406, endPoint y: 238, distance: 101.6
click at [306, 222] on span "1262422 - 10/09/2025 16:25" at bounding box center [268, 224] width 76 height 8
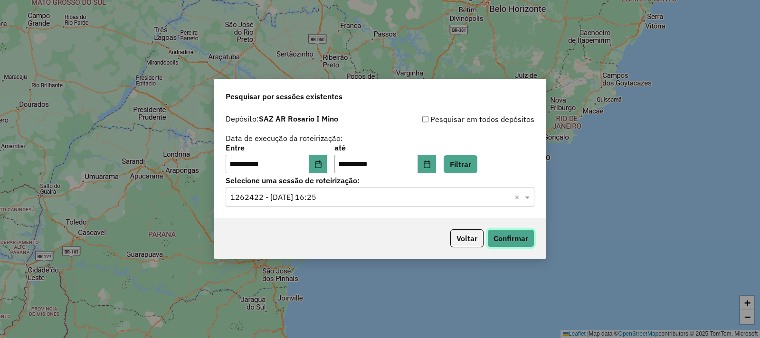
click at [513, 239] on button "Confirmar" at bounding box center [510, 238] width 47 height 18
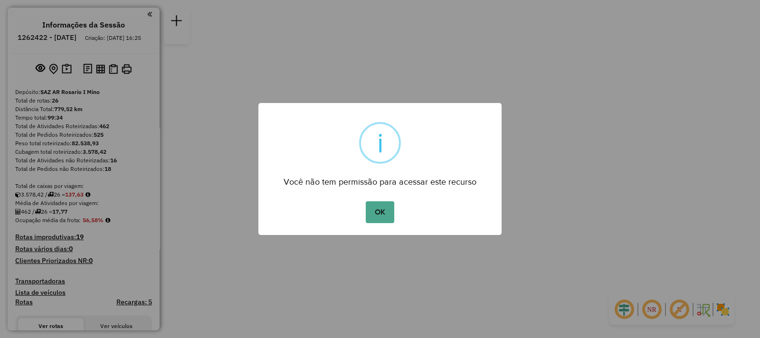
click at [386, 221] on button "OK" at bounding box center [380, 212] width 28 height 22
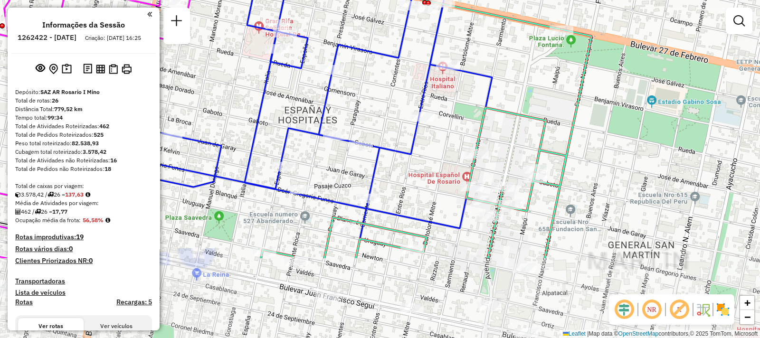
drag, startPoint x: 351, startPoint y: 283, endPoint x: 405, endPoint y: 166, distance: 129.8
click at [405, 166] on div "Janela de atendimento Grade de atendimento Capacidade Transportadoras Veículos …" at bounding box center [380, 169] width 760 height 338
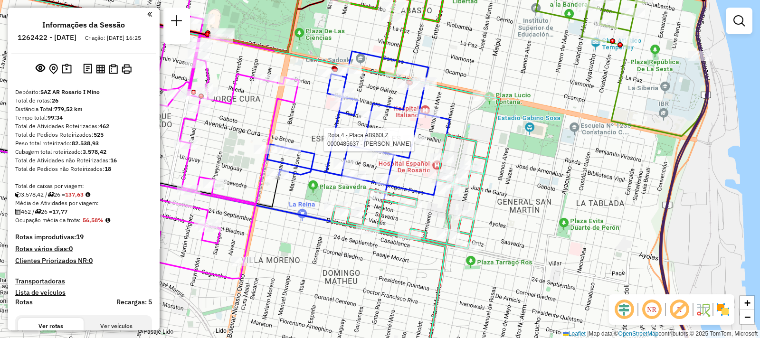
click at [544, 173] on div "Rota 4 - Placa AB960LZ 0000485637 - Riszutto [PERSON_NAME] de atendimento Grade…" at bounding box center [380, 169] width 760 height 338
